Goal: Information Seeking & Learning: Learn about a topic

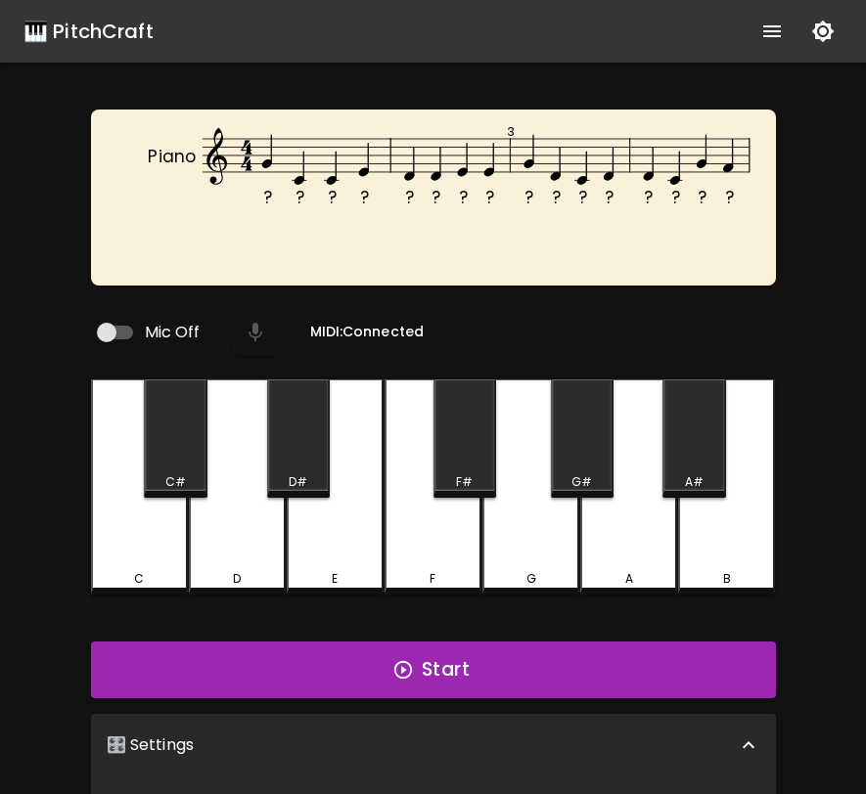
scroll to position [196, 0]
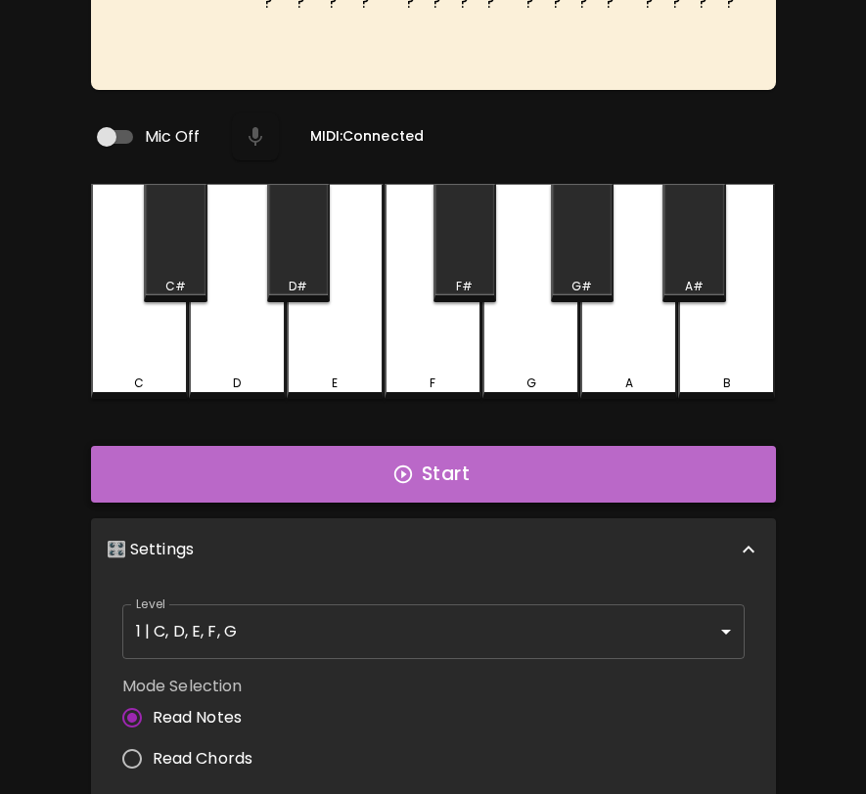
click at [511, 459] on button "Start" at bounding box center [433, 474] width 685 height 57
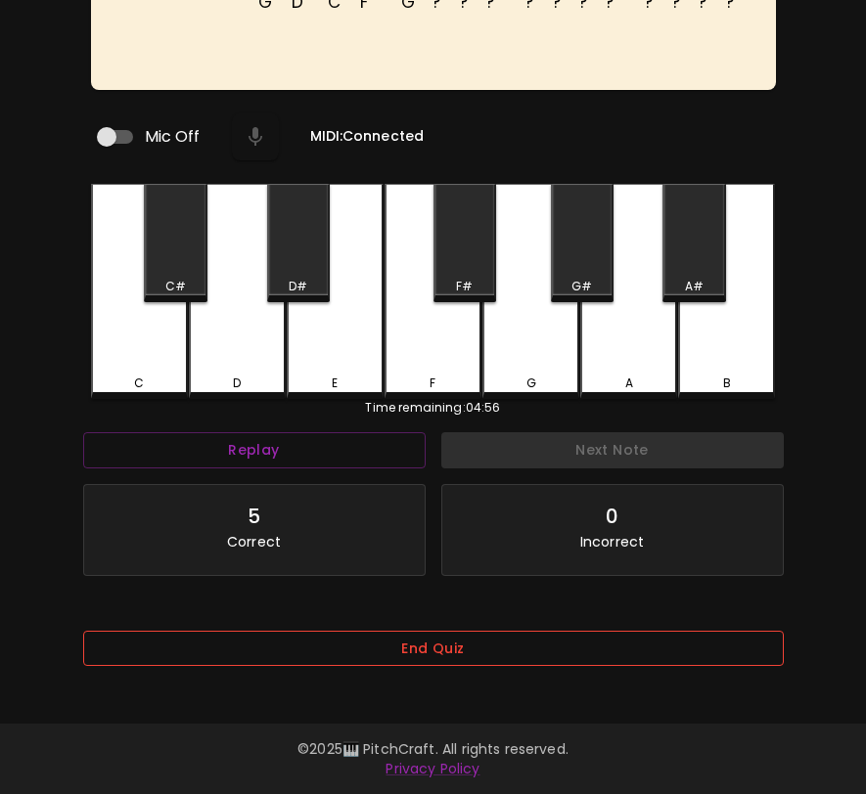
click at [541, 653] on button "End Quiz" at bounding box center [433, 649] width 700 height 36
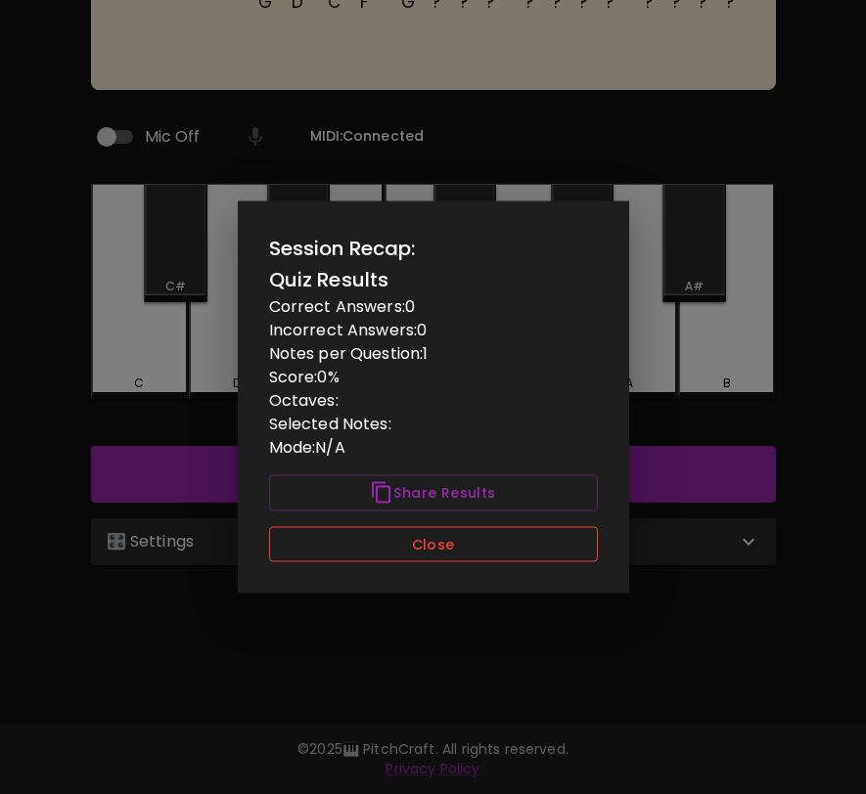
click at [535, 559] on button "Close" at bounding box center [433, 544] width 329 height 36
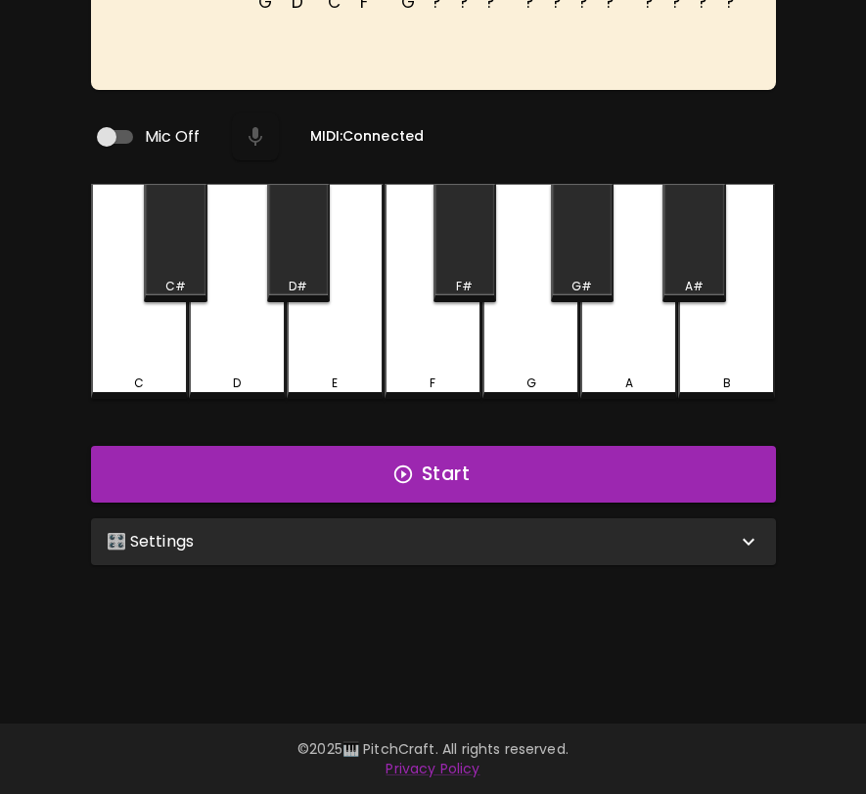
click at [548, 550] on div "🎛️ Settings" at bounding box center [433, 541] width 685 height 47
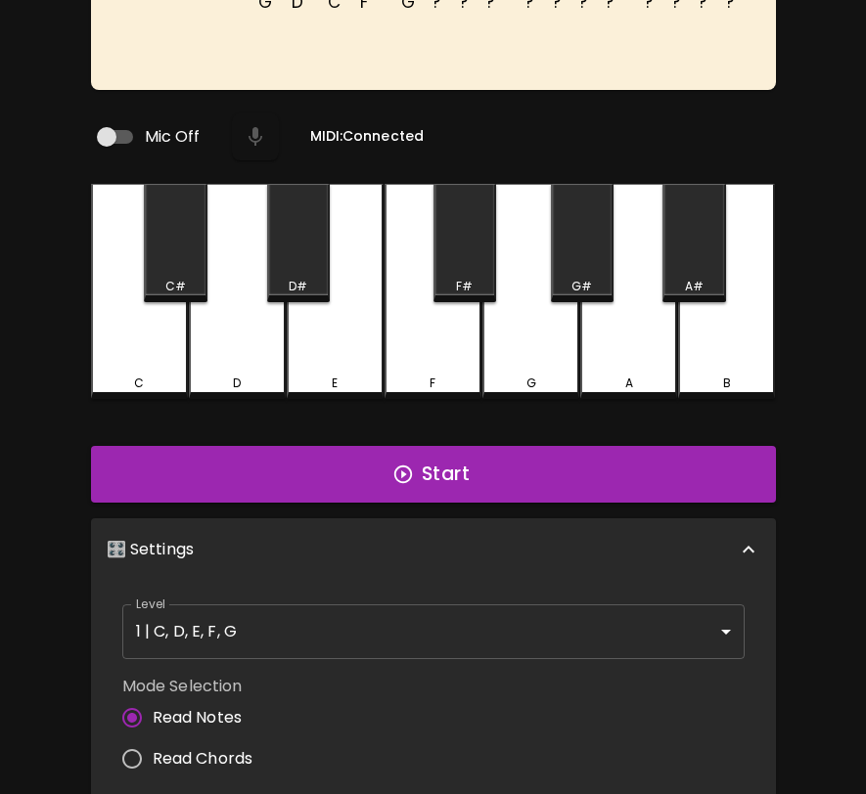
click at [543, 597] on div "Level 1 | C, D, E, F, G 1 Level" at bounding box center [433, 632] width 638 height 70
click at [539, 613] on body "🎹 PitchCraft About Badges Wizard Reading Pro Log Out G D C F G ? ? ? ? ? ? ? ? …" at bounding box center [433, 472] width 866 height 1337
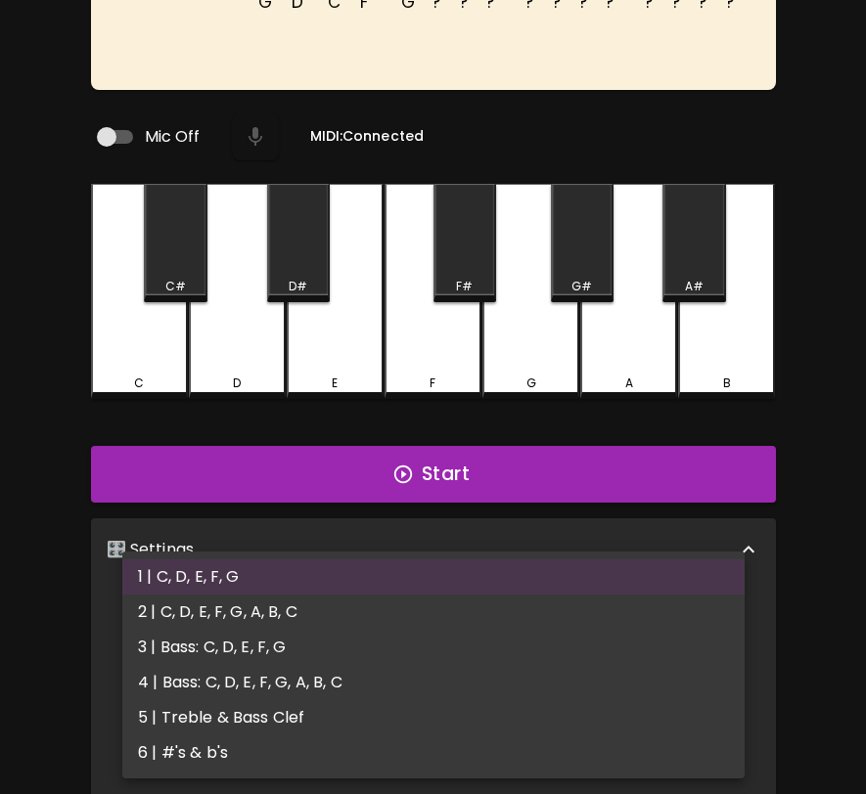
click at [517, 725] on li "5 | Treble & Bass Clef" at bounding box center [433, 717] width 622 height 35
type input "9"
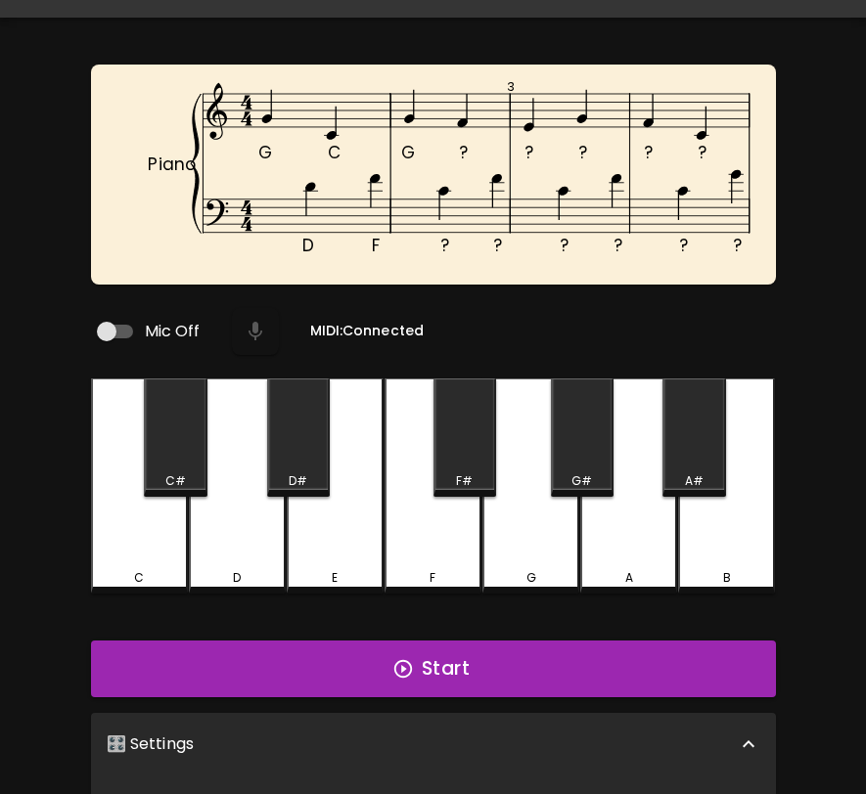
scroll to position [43, 0]
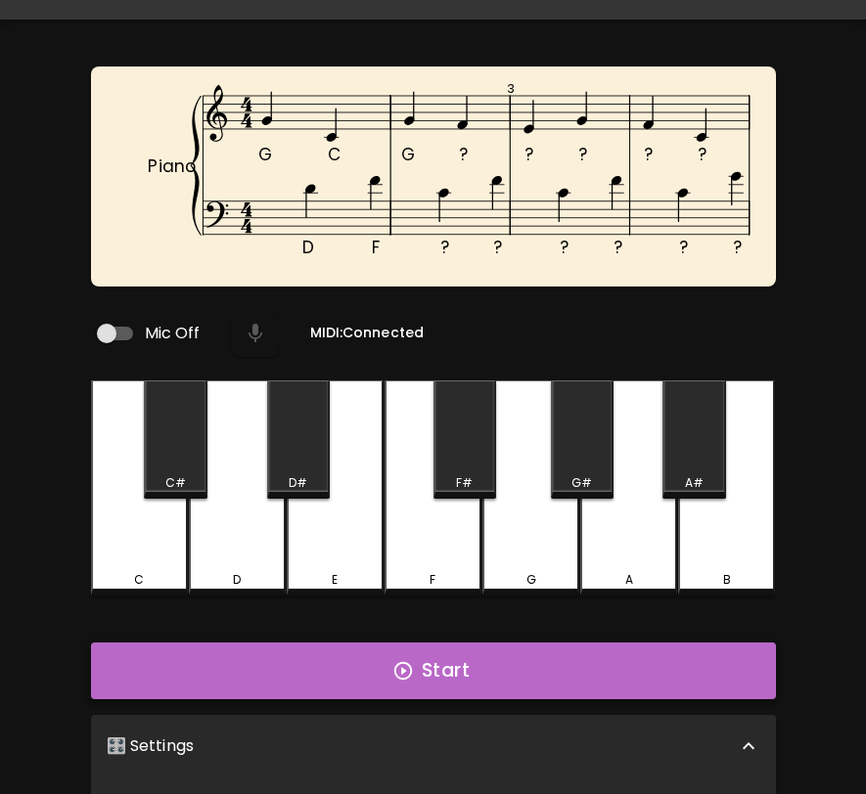
click at [552, 652] on button "Start" at bounding box center [433, 671] width 685 height 57
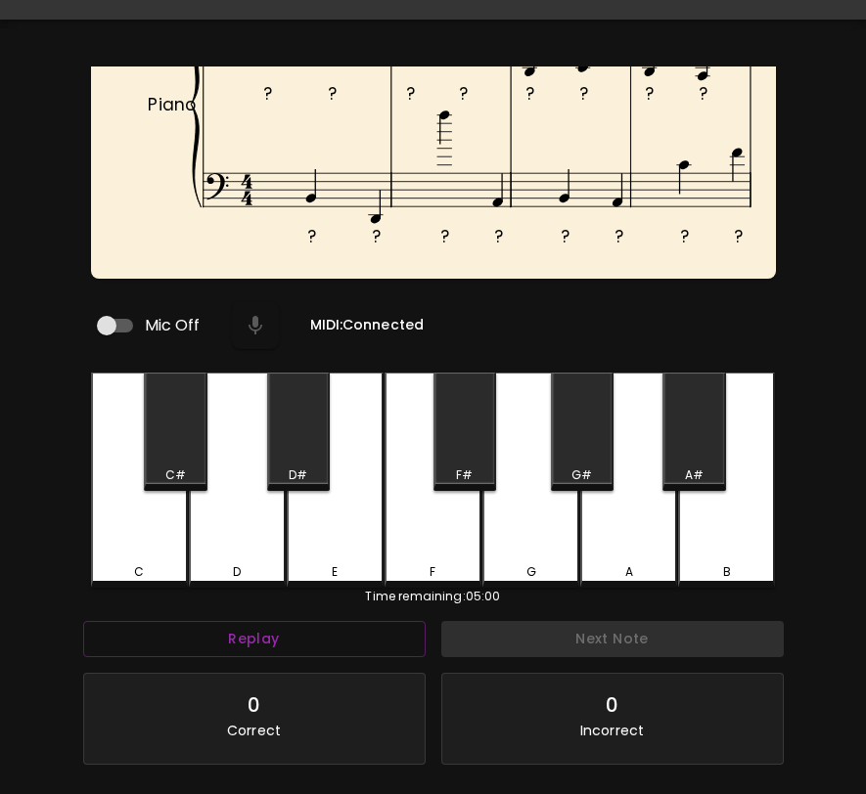
scroll to position [124, 0]
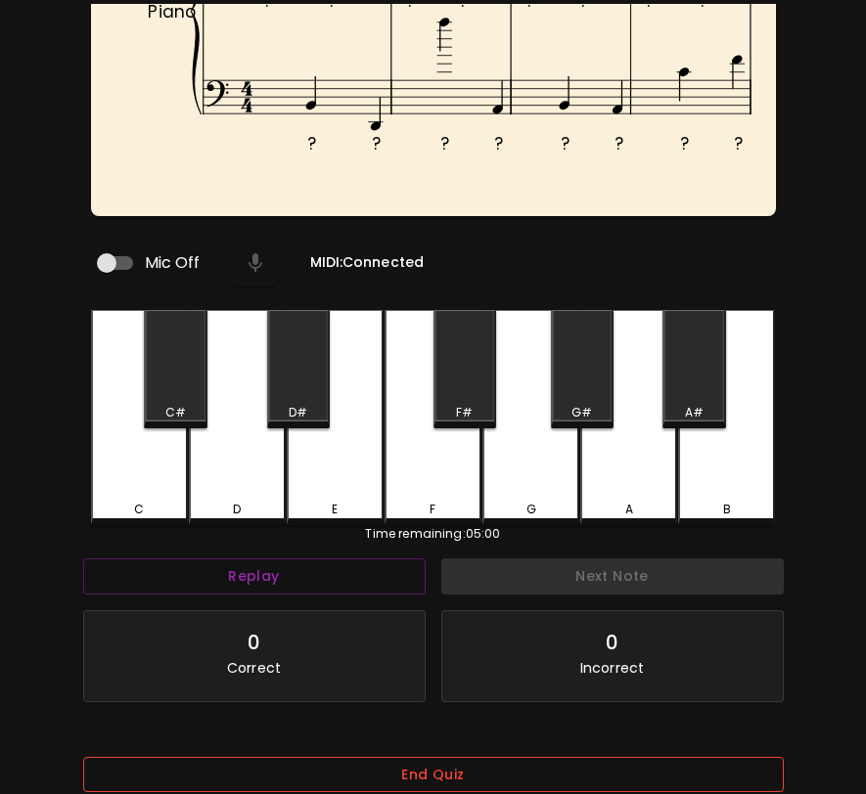
click at [561, 757] on button "End Quiz" at bounding box center [433, 775] width 700 height 36
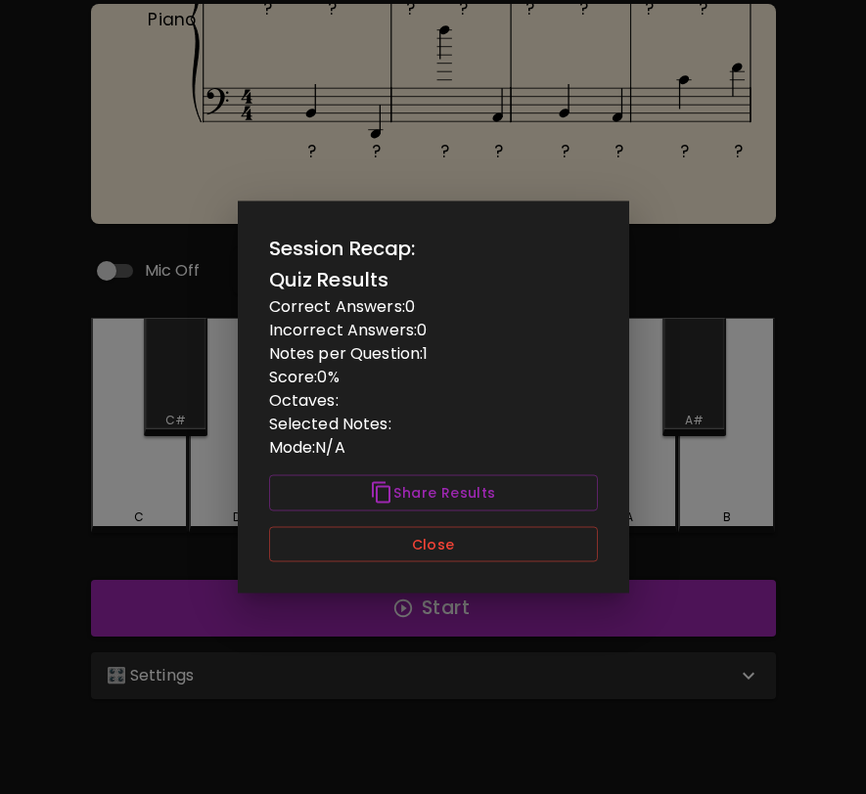
scroll to position [0, 0]
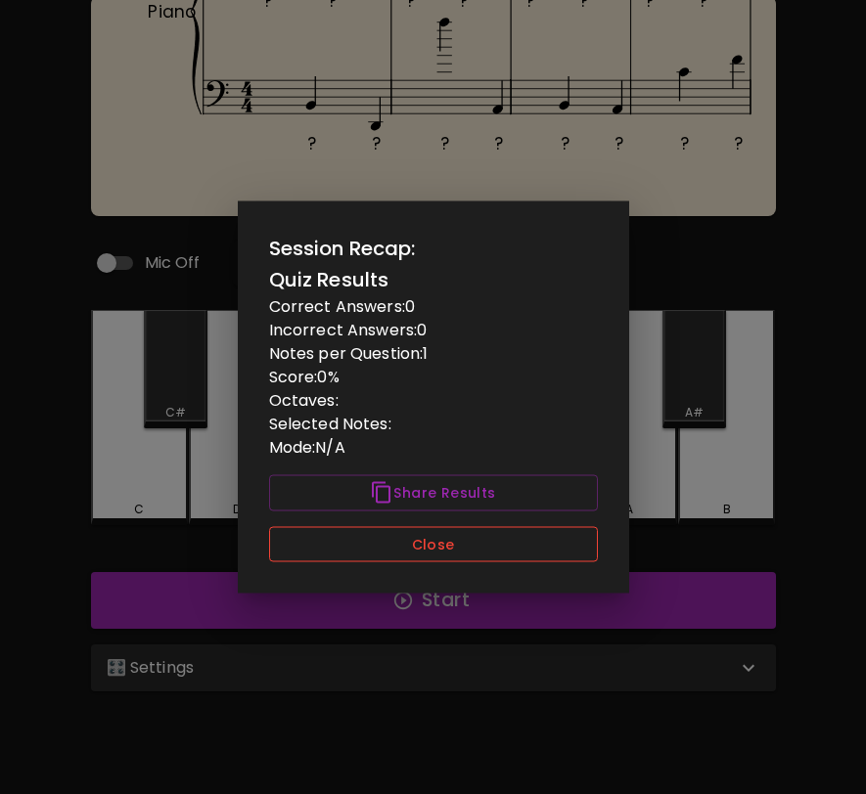
click at [539, 557] on button "Close" at bounding box center [433, 544] width 329 height 36
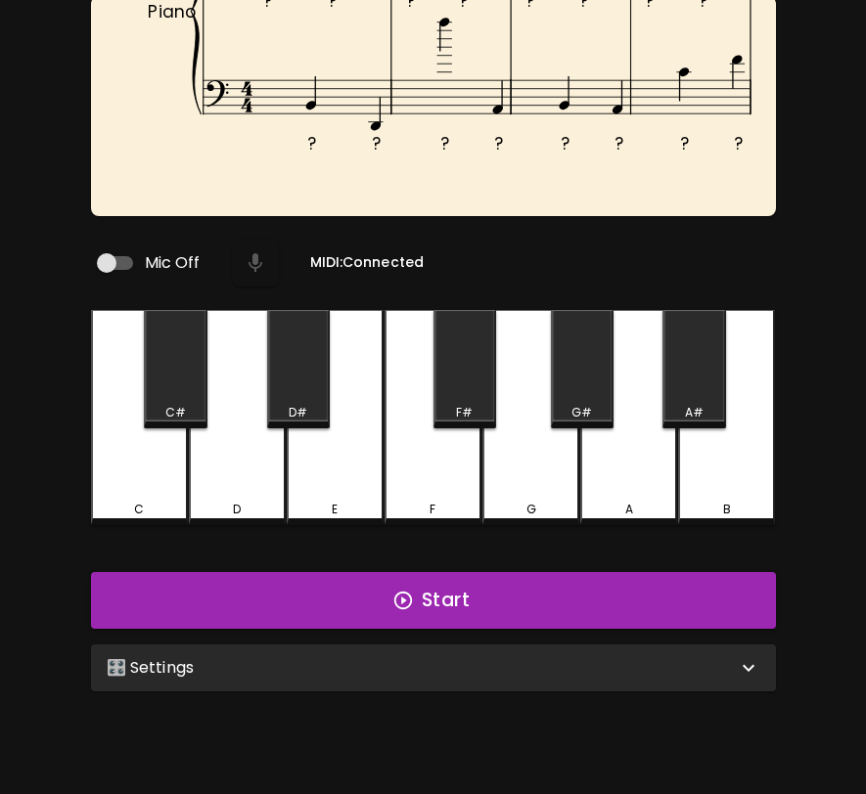
click at [530, 690] on div "🎛️ Settings Level 5 | Treble & Bass Clef 9 Level Mode Selection Read Notes Read…" at bounding box center [433, 668] width 700 height 63
click at [547, 675] on div "🎛️ Settings" at bounding box center [433, 668] width 685 height 47
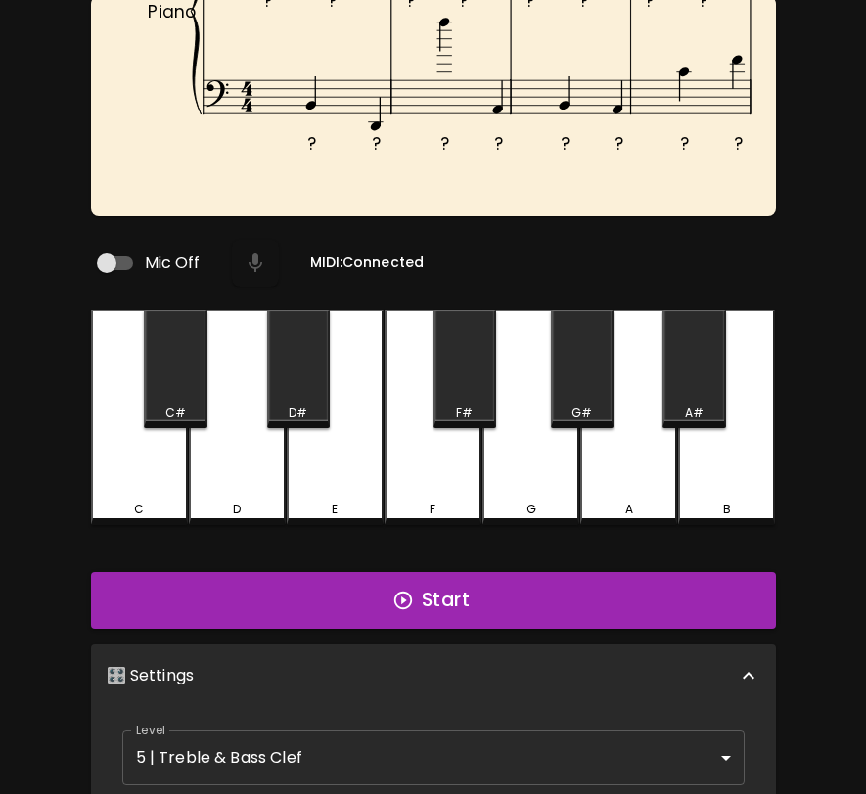
scroll to position [8, 0]
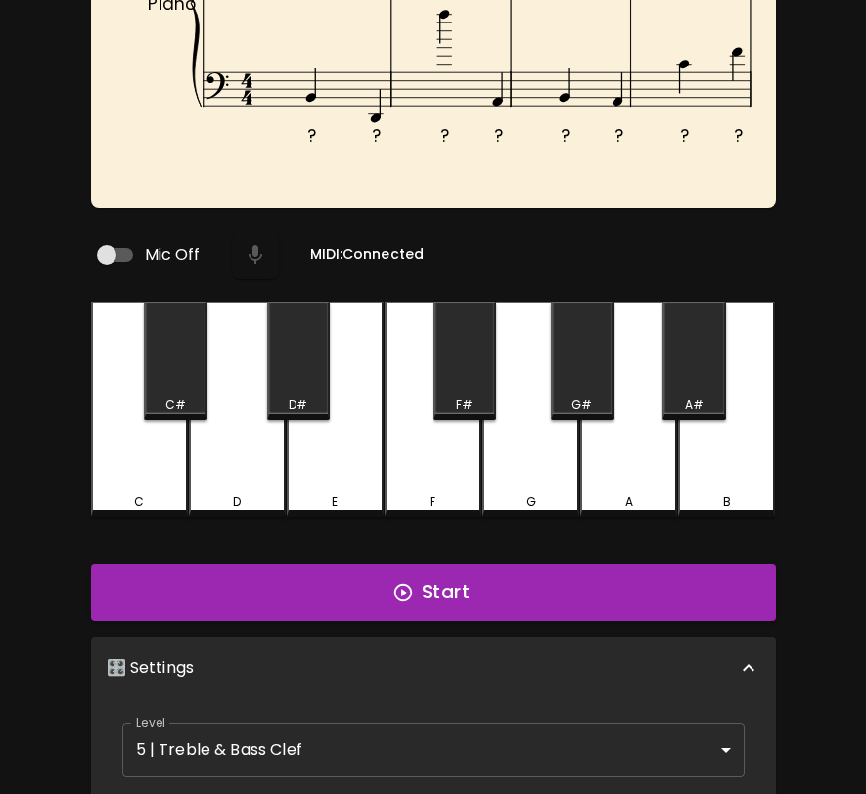
click at [525, 747] on body "🎹 PitchCraft About Badges Wizard Reading Pro Log Out ? ? ? ? ? ? ? ? ? ? ? ? ? …" at bounding box center [433, 577] width 866 height 1381
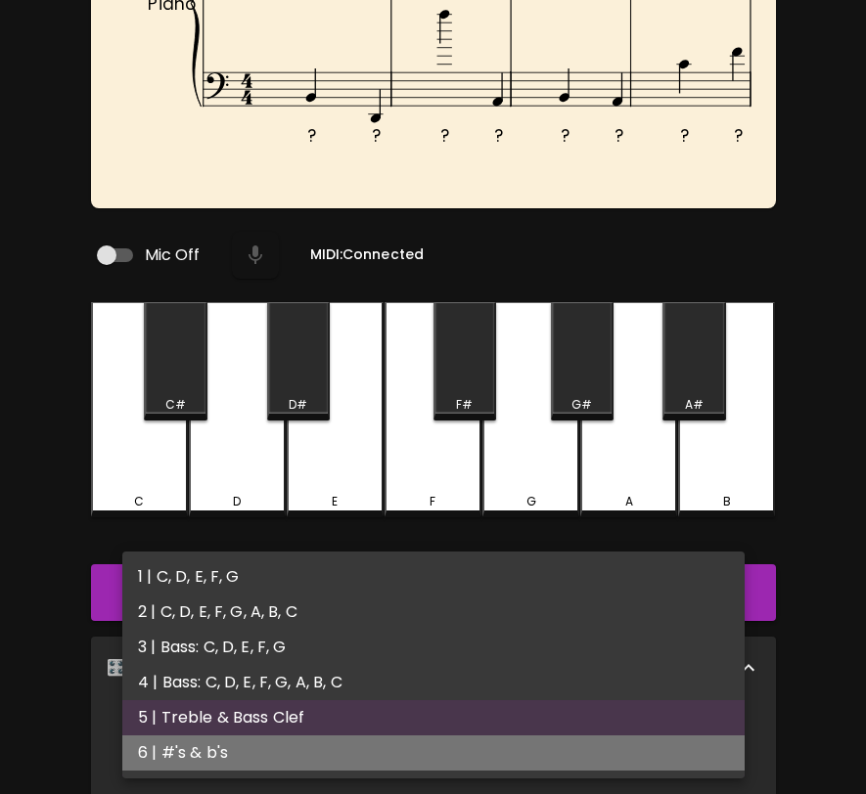
click at [520, 746] on li "6 | #'s & b's" at bounding box center [433, 753] width 622 height 35
type input "11"
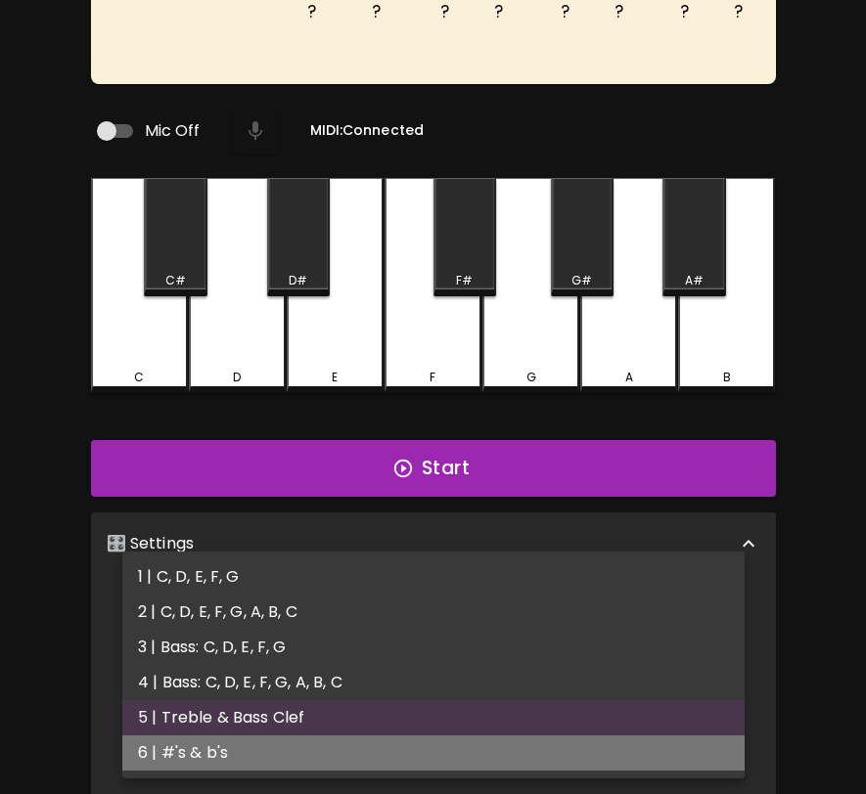
scroll to position [0, 0]
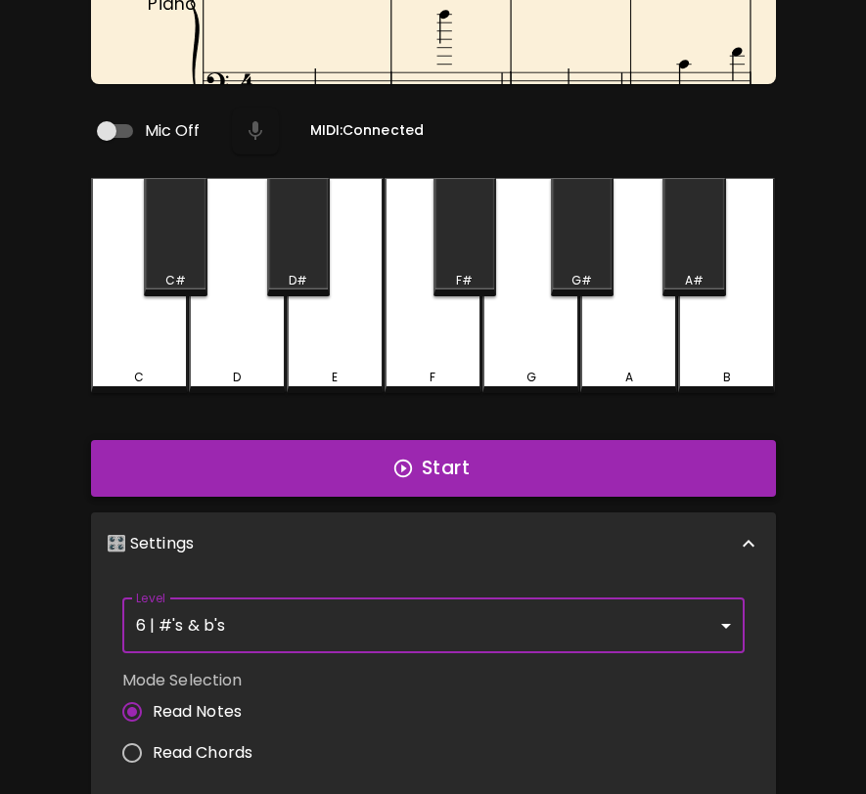
click at [608, 467] on button "Start" at bounding box center [433, 468] width 685 height 57
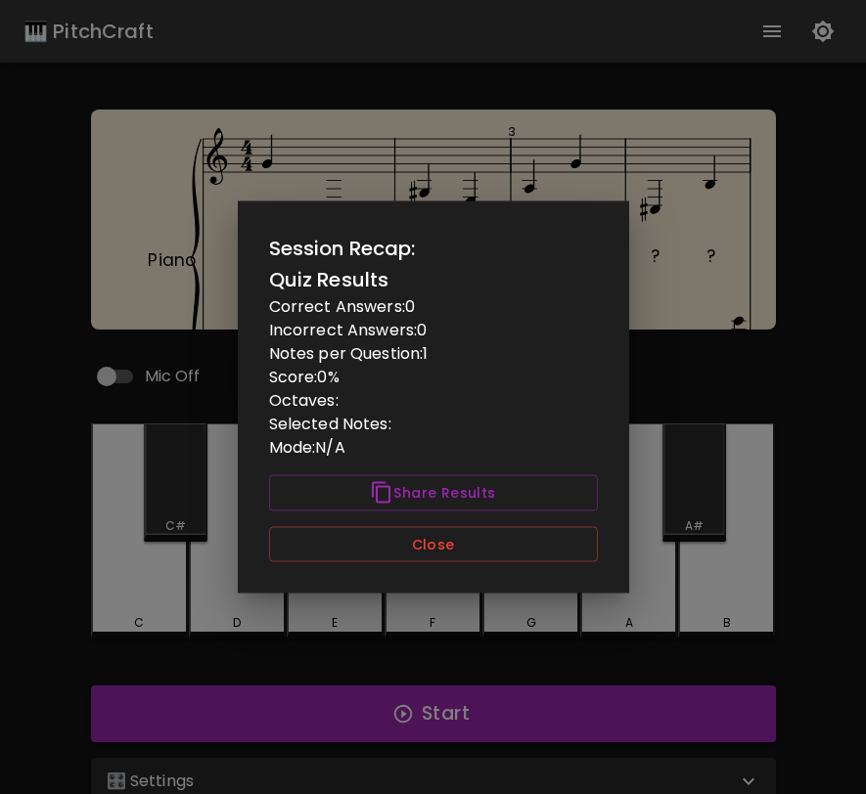
scroll to position [49, 0]
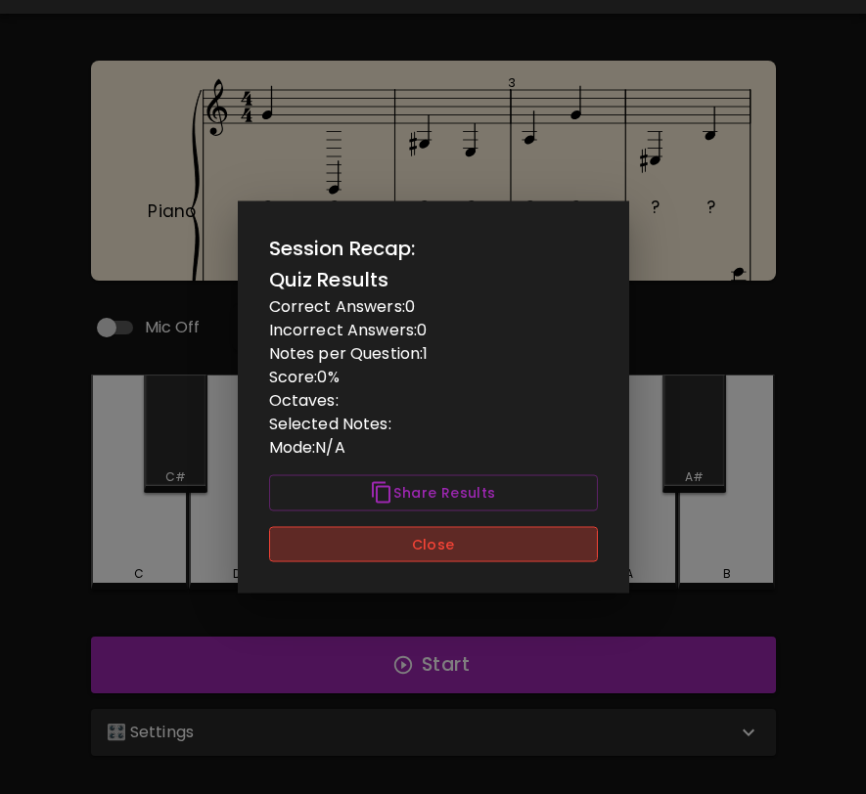
click at [537, 545] on button "Close" at bounding box center [433, 544] width 329 height 36
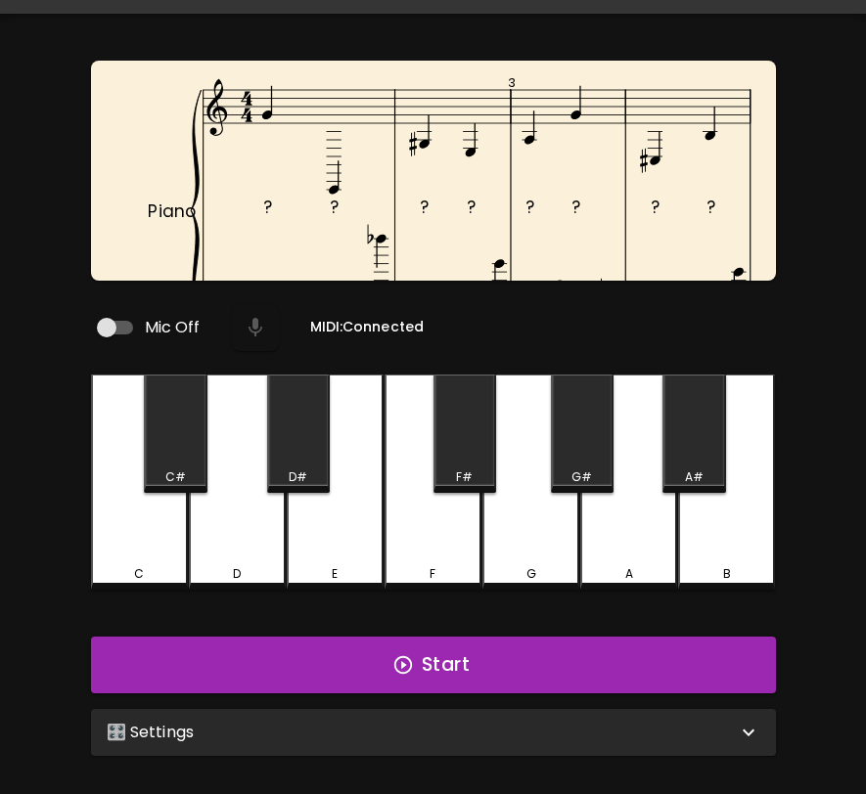
click at [540, 709] on div "🎛️ Settings" at bounding box center [433, 732] width 685 height 47
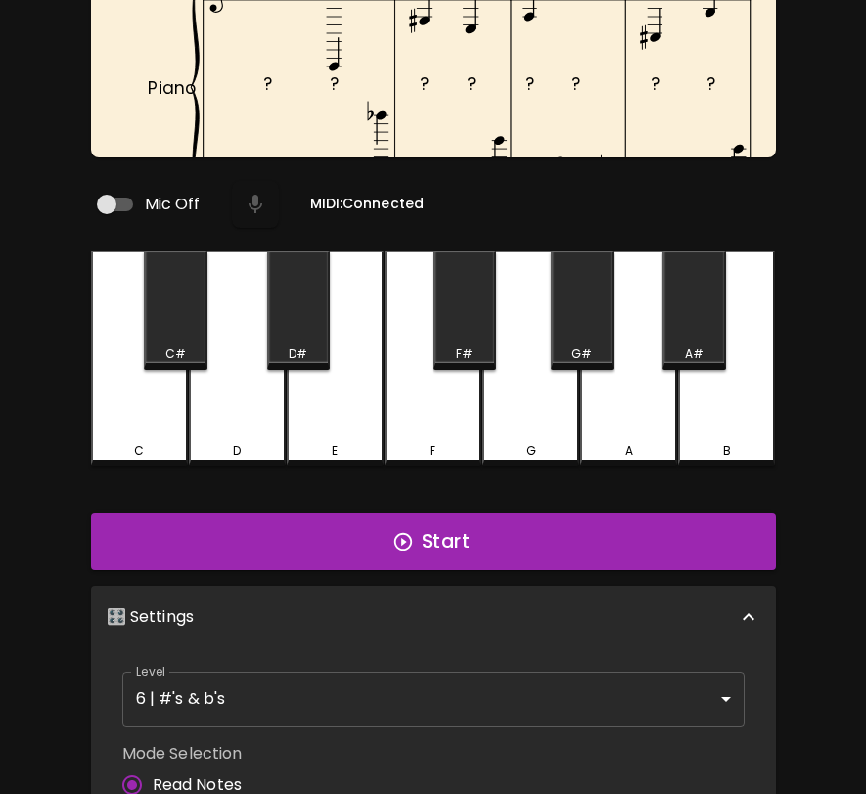
scroll to position [231, 0]
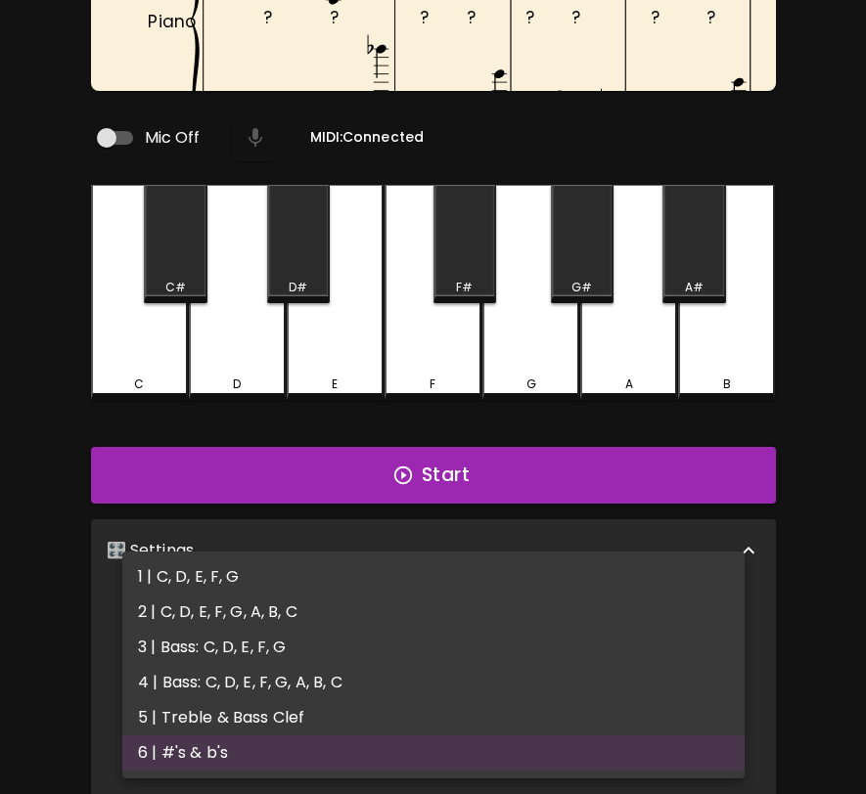
click at [539, 641] on body "🎹 PitchCraft About Badges Wizard Reading Pro Log Out ? ? ? ? ? ? ? ? ? ? ? ? ? …" at bounding box center [433, 459] width 866 height 1381
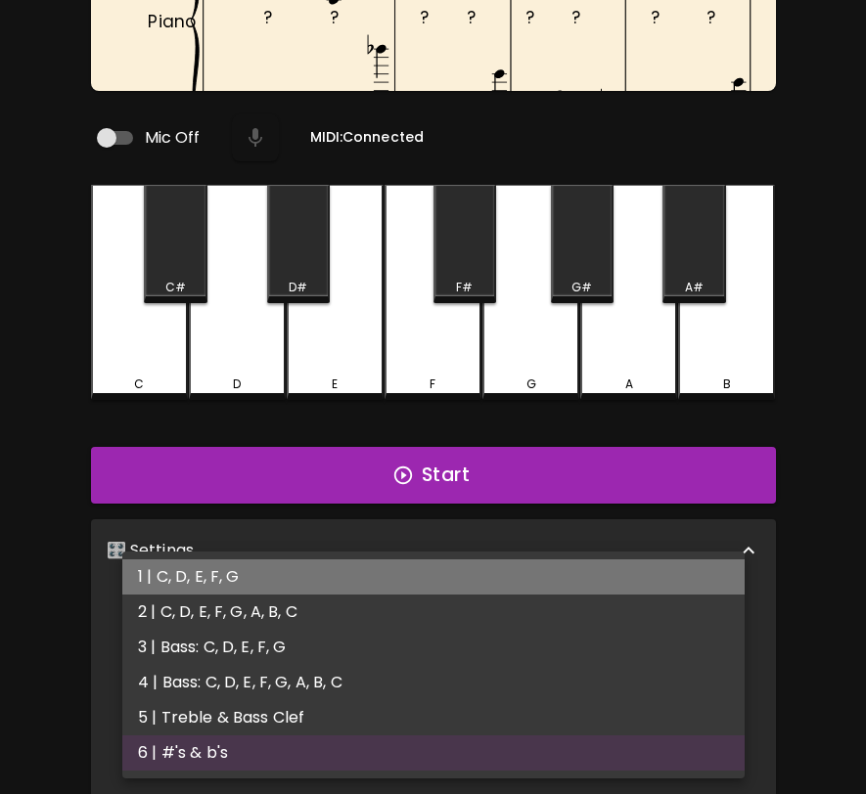
click at [534, 586] on li "1 | C, D, E, F, G" at bounding box center [433, 577] width 622 height 35
type input "1"
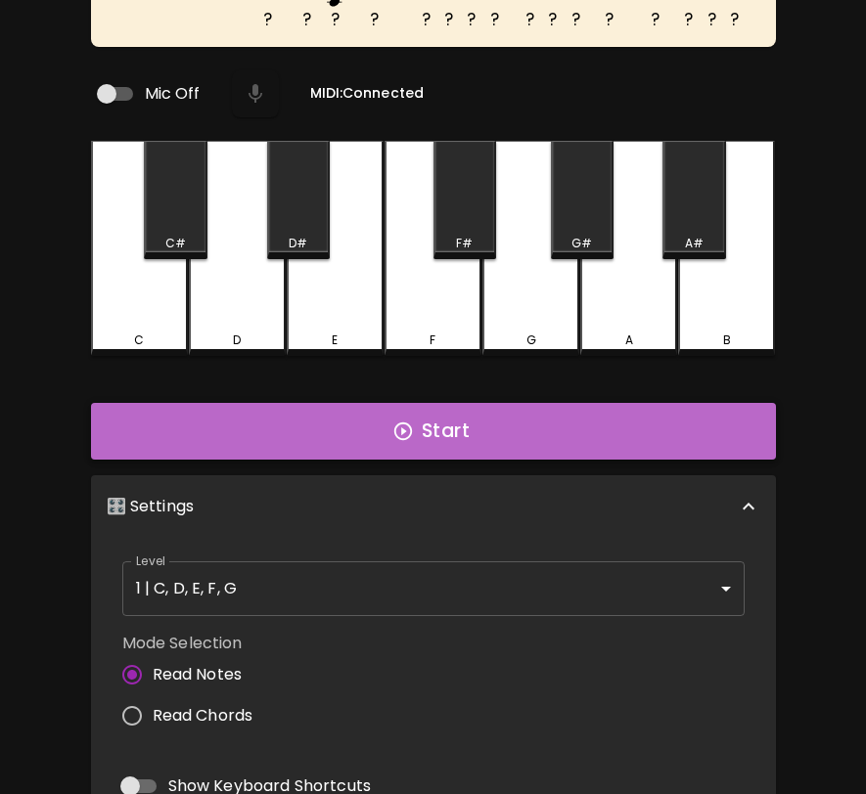
click at [601, 423] on button "Start" at bounding box center [433, 431] width 685 height 57
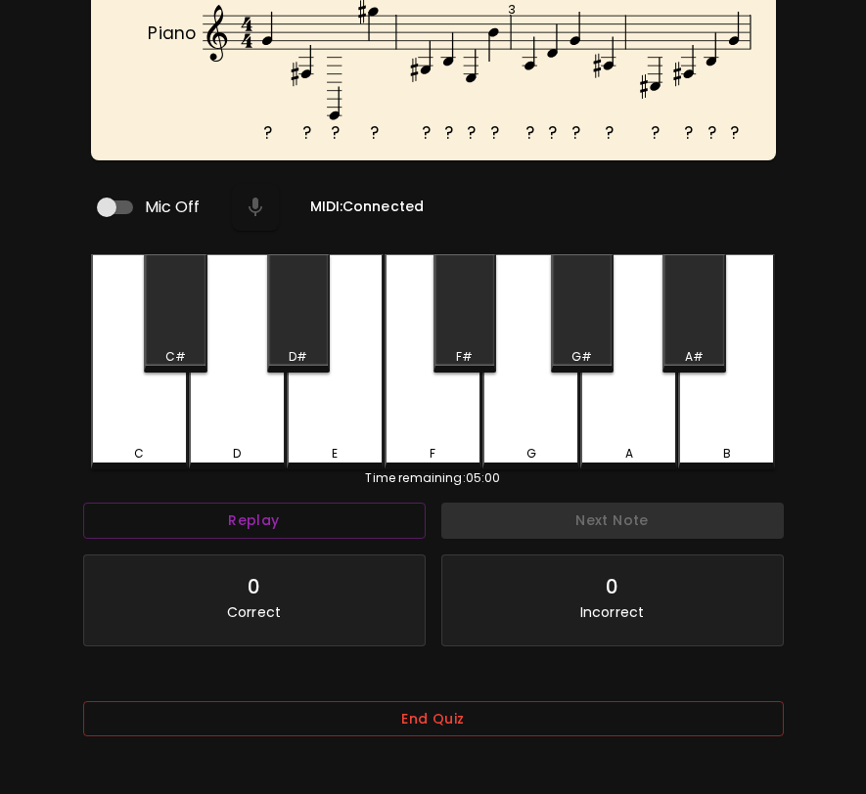
scroll to position [196, 0]
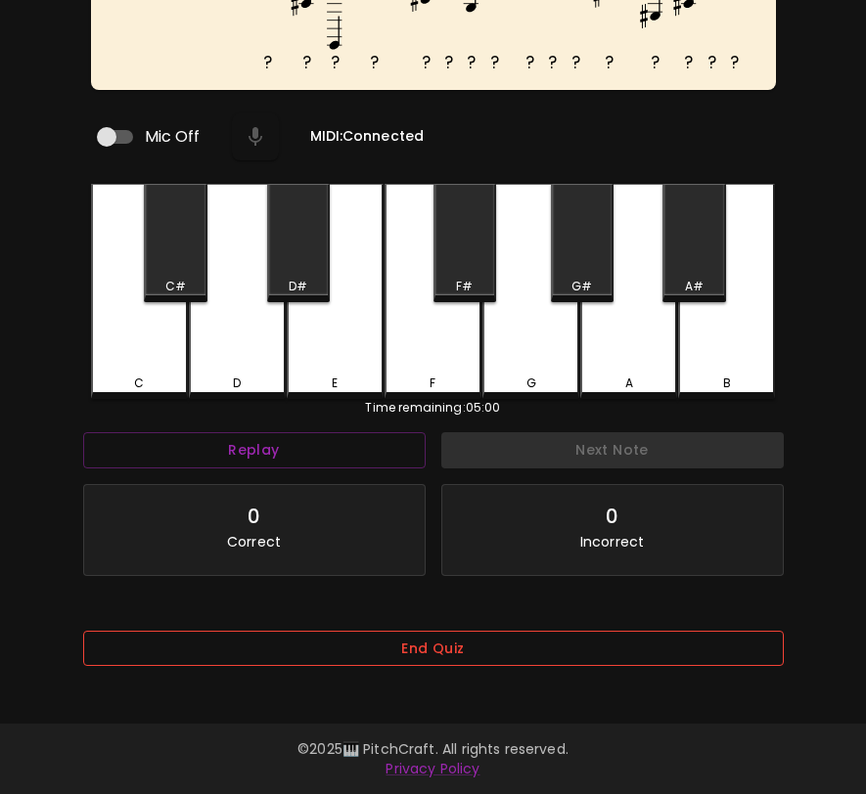
click at [509, 646] on button "End Quiz" at bounding box center [433, 649] width 700 height 36
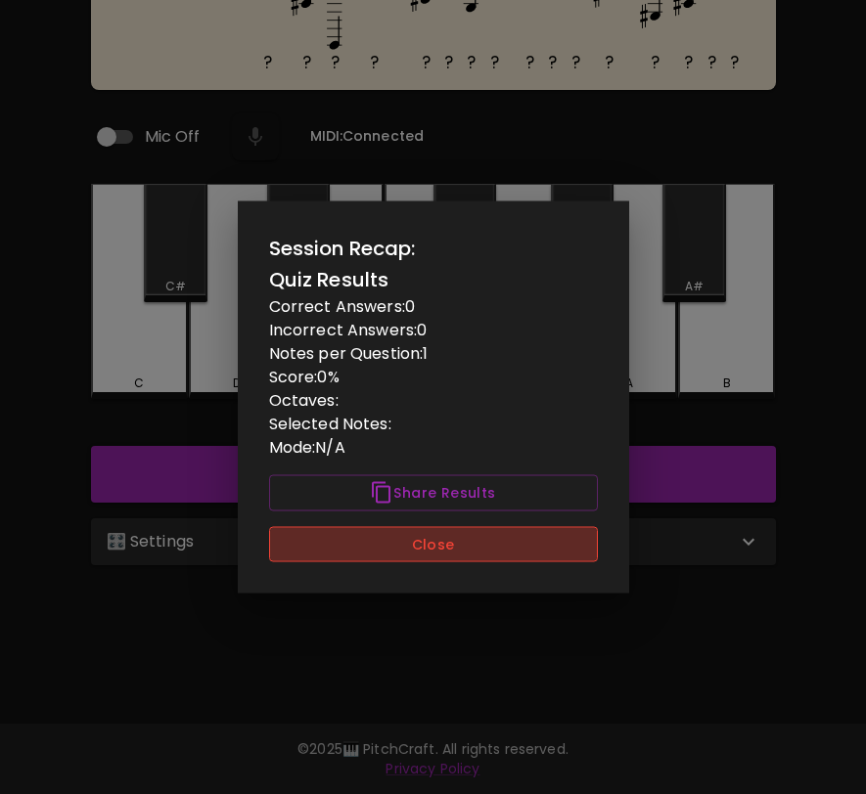
click at [525, 558] on button "Close" at bounding box center [433, 544] width 329 height 36
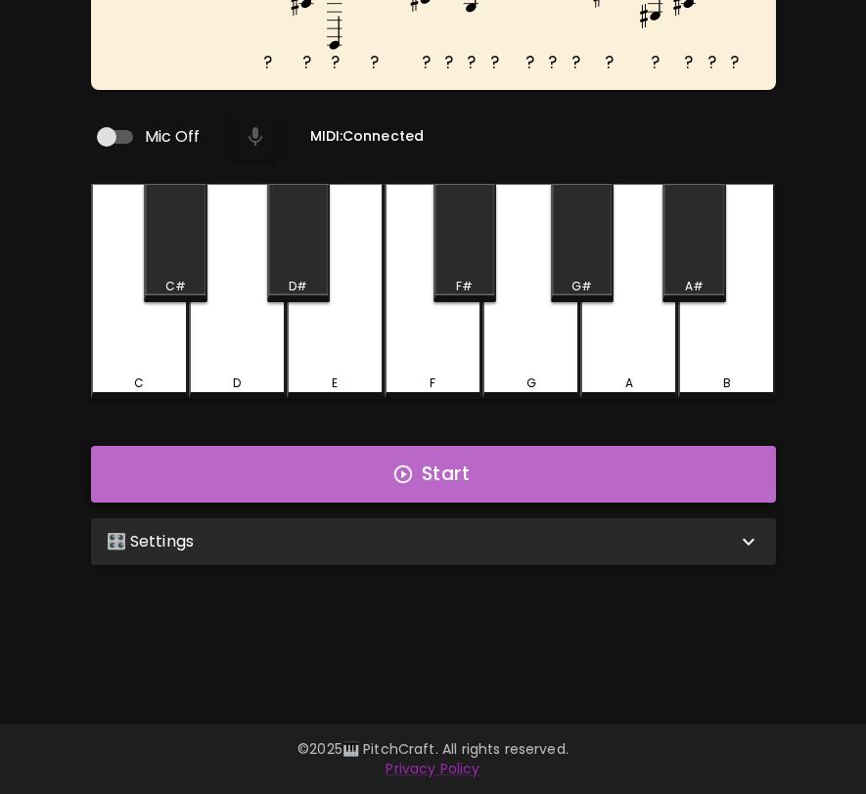
click at [552, 456] on button "Start" at bounding box center [433, 474] width 685 height 57
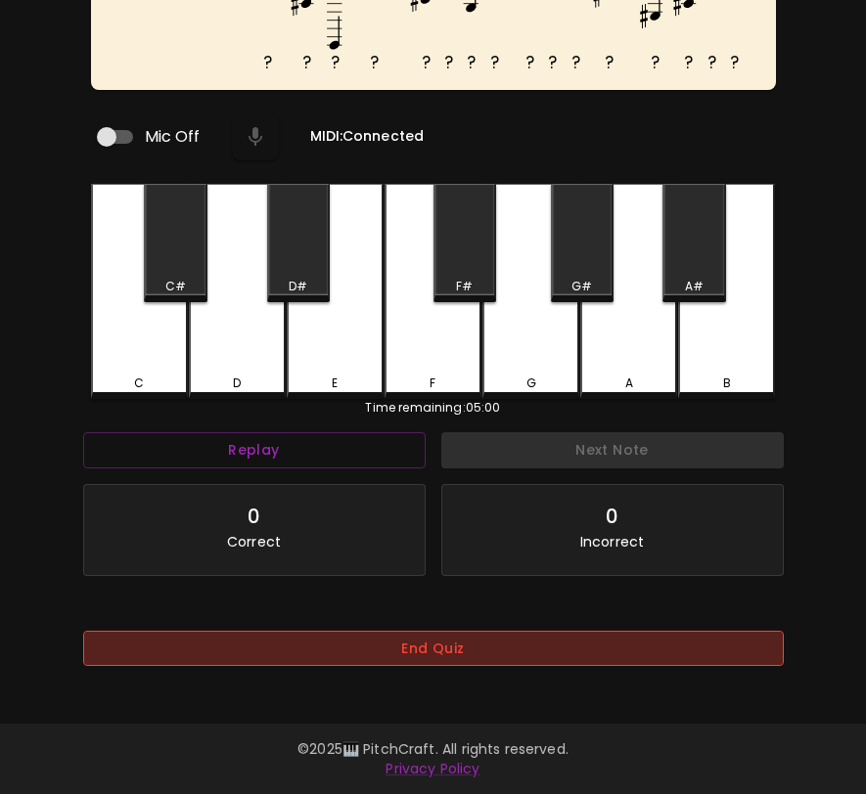
click at [504, 644] on button "End Quiz" at bounding box center [433, 649] width 700 height 36
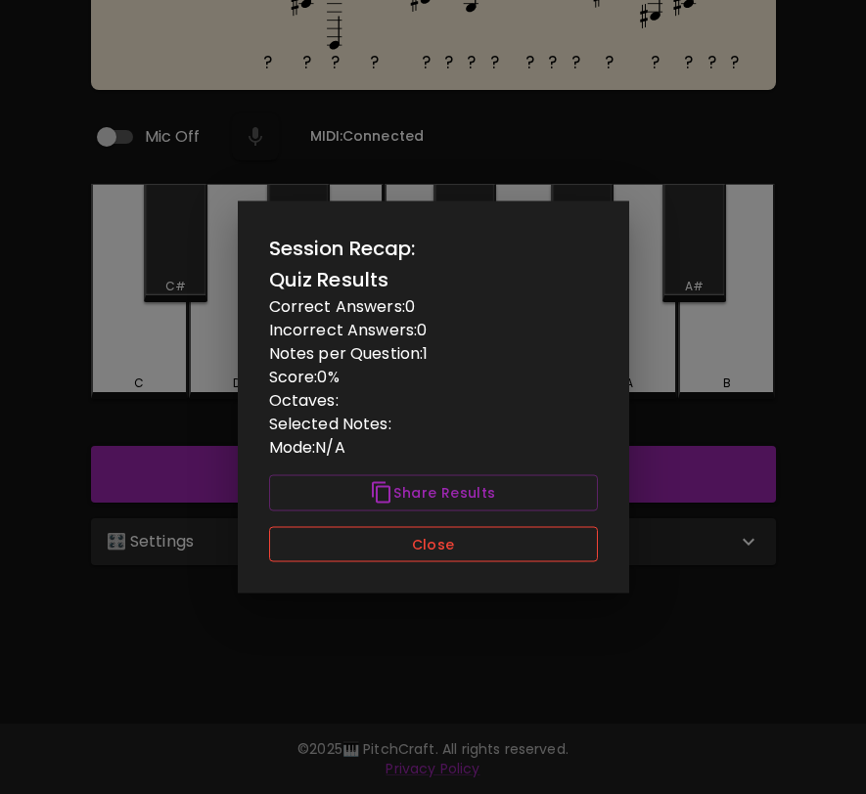
click at [506, 552] on button "Close" at bounding box center [433, 544] width 329 height 36
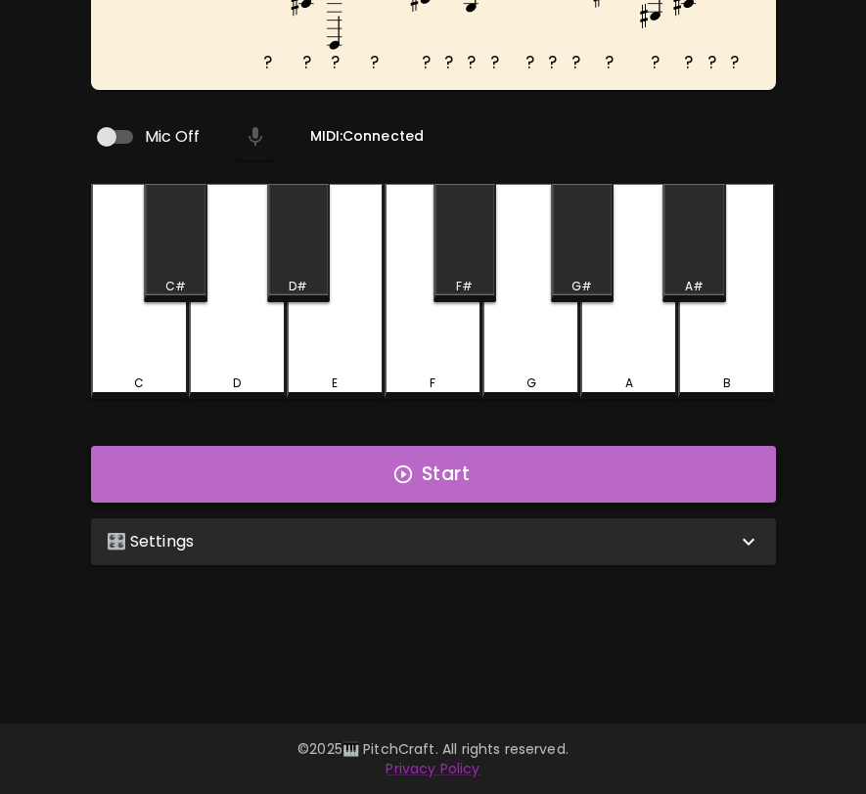
click at [697, 470] on button "Start" at bounding box center [433, 474] width 685 height 57
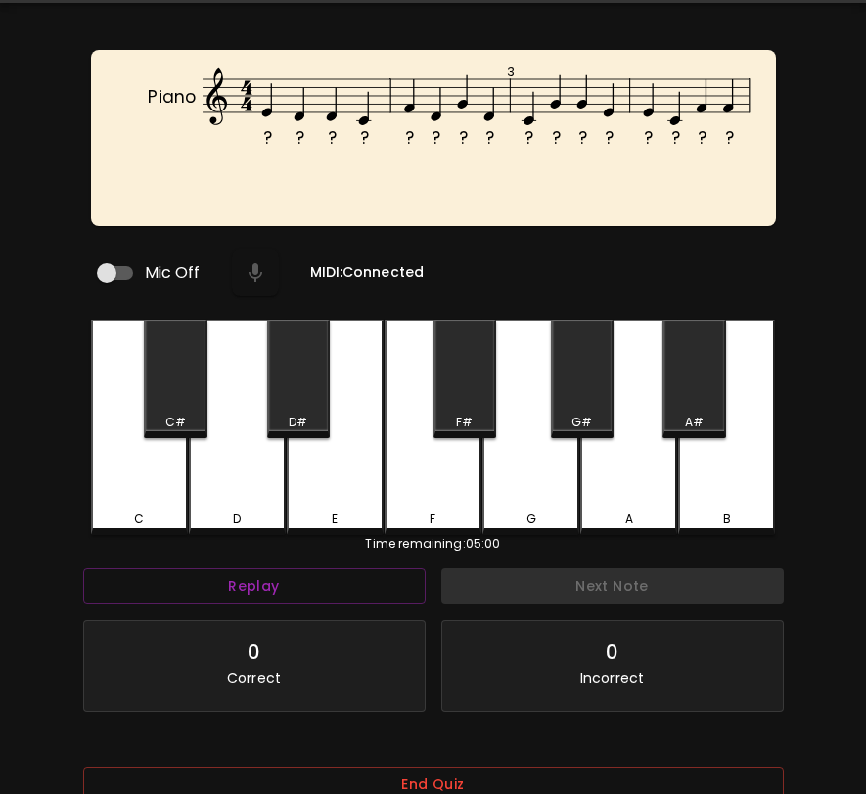
scroll to position [61, 0]
